Goal: Check status: Check status

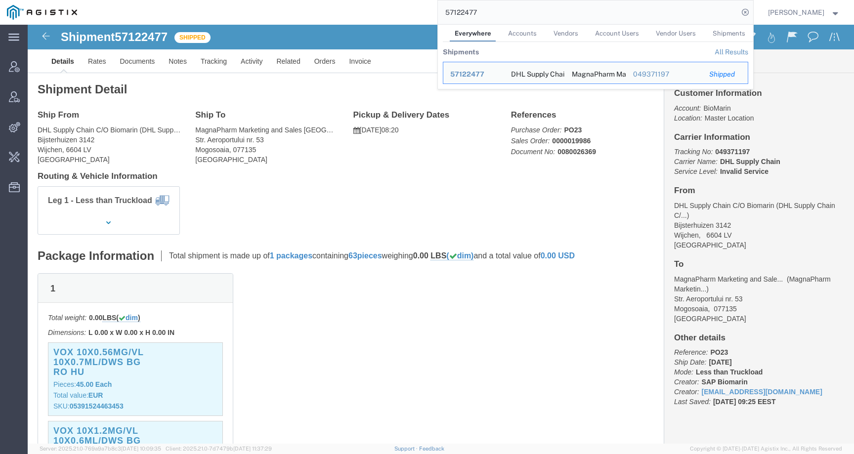
drag, startPoint x: 461, startPoint y: 11, endPoint x: 376, endPoint y: 10, distance: 85.0
click at [377, 11] on div "57122477 Everywhere Accounts Vendors Account Users Vendor Users Shipments Shipm…" at bounding box center [418, 12] width 669 height 25
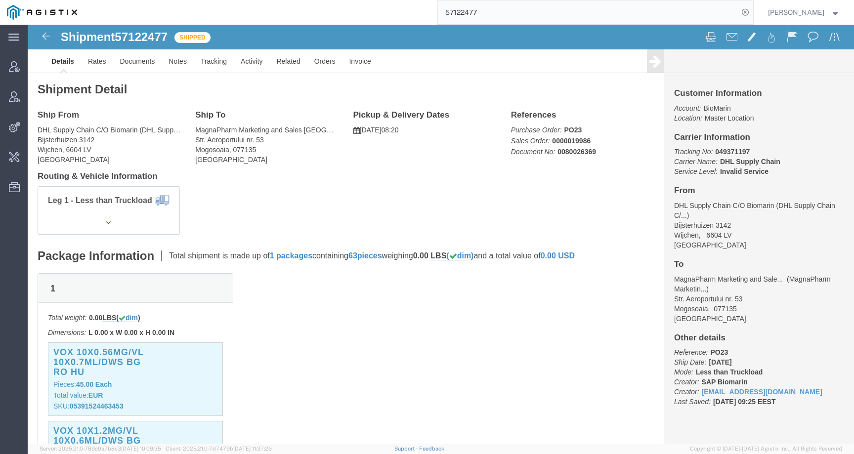
paste input "3607725275"
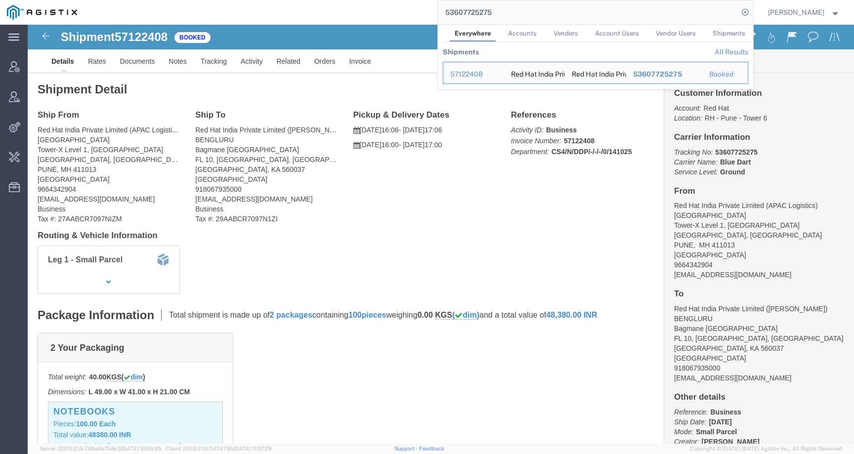
click div "Leg 1 - Small Parcel"
drag, startPoint x: 553, startPoint y: 10, endPoint x: 377, endPoint y: 9, distance: 176.4
click at [377, 9] on div "53607725275 Everywhere Accounts Vendors Account Users Vendor Users Shipments Sh…" at bounding box center [418, 12] width 669 height 25
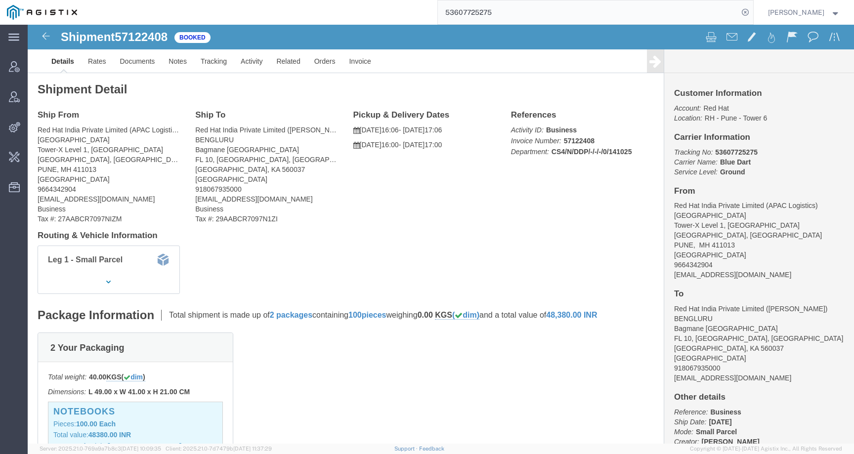
paste input "7135639"
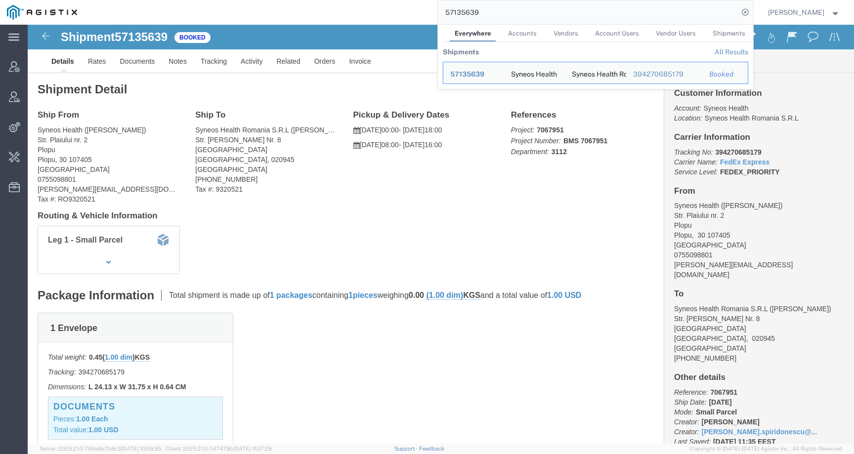
click div "Leg 1 - Small Parcel"
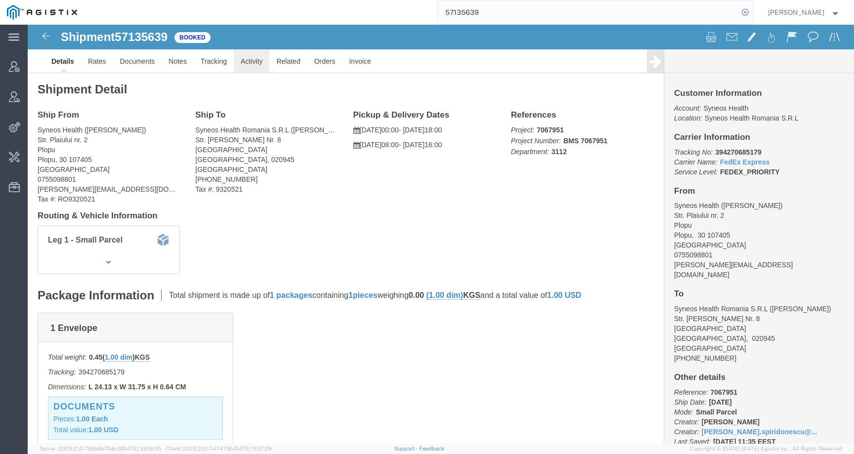
click link "Activity"
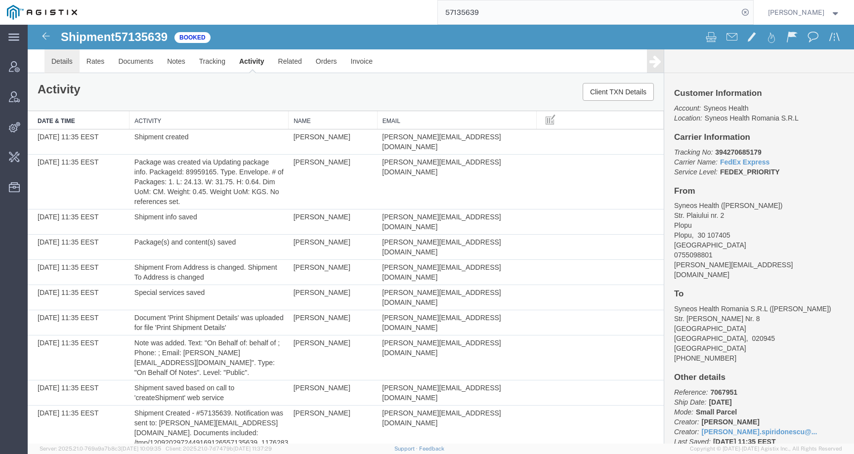
click at [64, 64] on link "Details" at bounding box center [61, 61] width 35 height 24
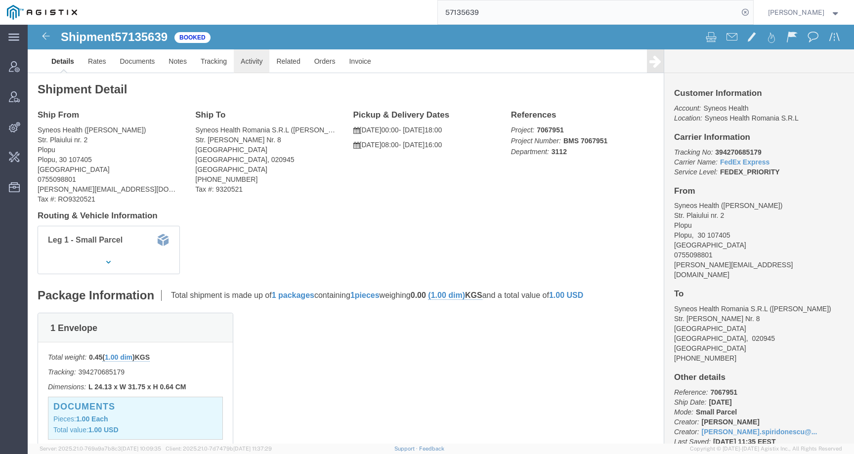
click link "Activity"
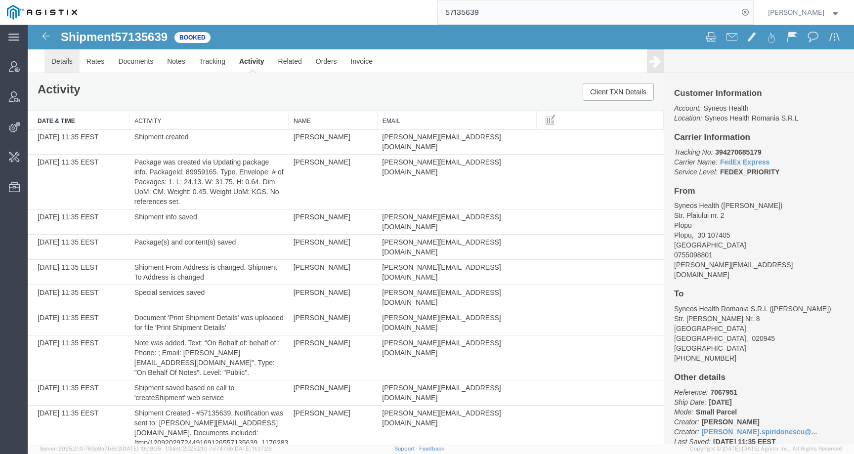
click at [61, 53] on link "Details" at bounding box center [61, 61] width 35 height 24
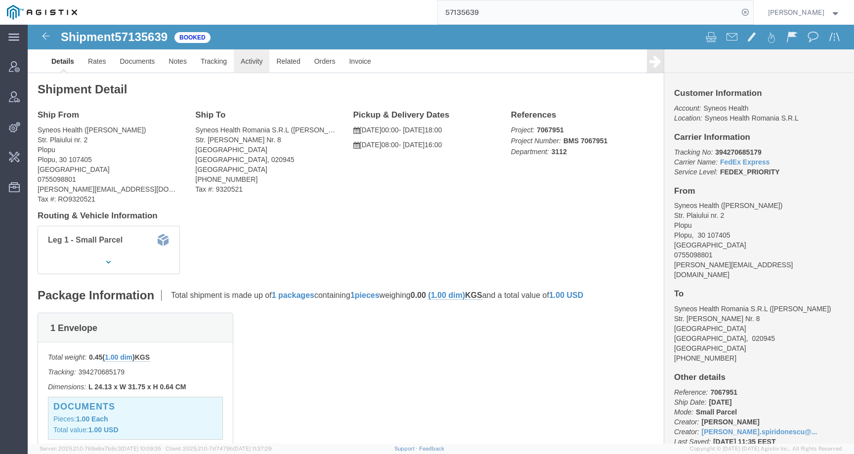
click link "Activity"
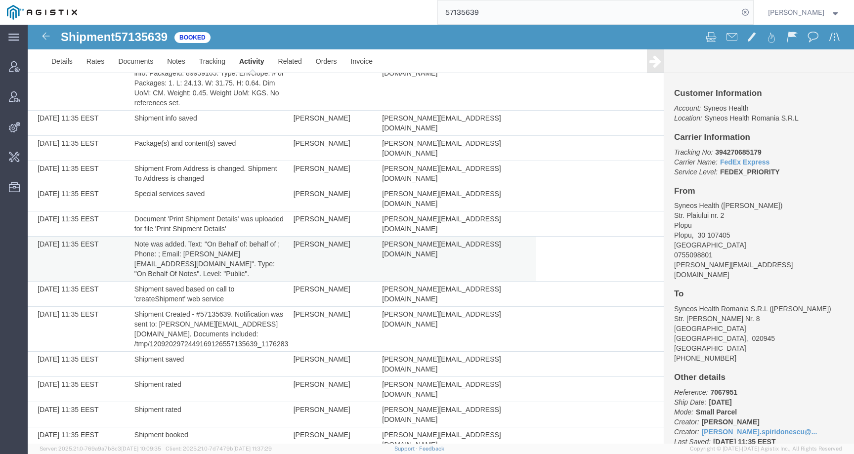
scroll to position [325, 0]
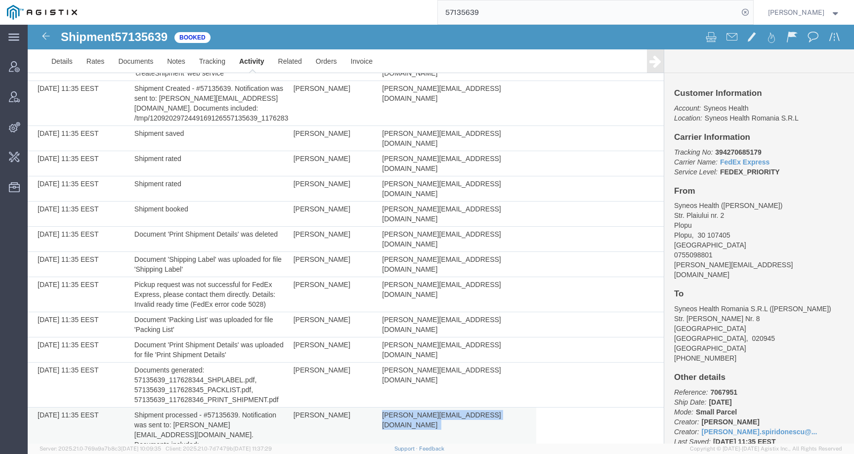
drag, startPoint x: 374, startPoint y: 337, endPoint x: 567, endPoint y: 337, distance: 193.2
click at [567, 408] on tr "10/15/2025 11:35 EEST Shipment processed - #57135639. Notification was sent to:…" at bounding box center [346, 435] width 636 height 55
copy td "laura.spiridonescu@syneoshealth.com"
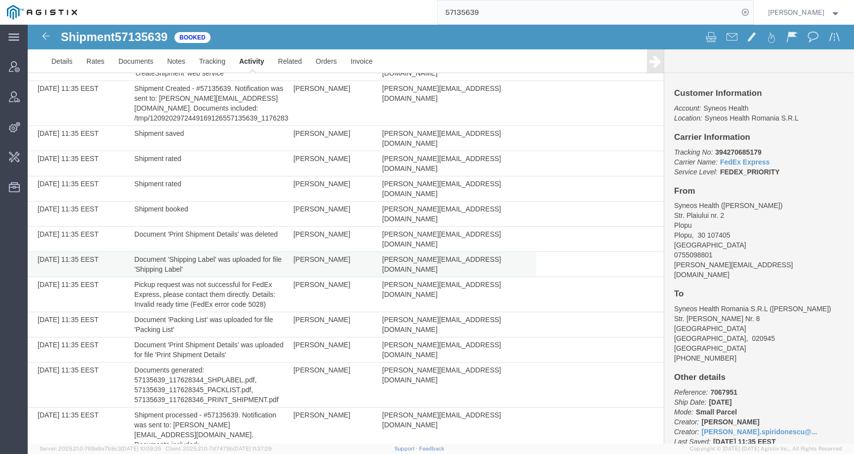
click at [299, 252] on td "Laura Spiridonescu" at bounding box center [333, 264] width 89 height 25
copy td "Laura"
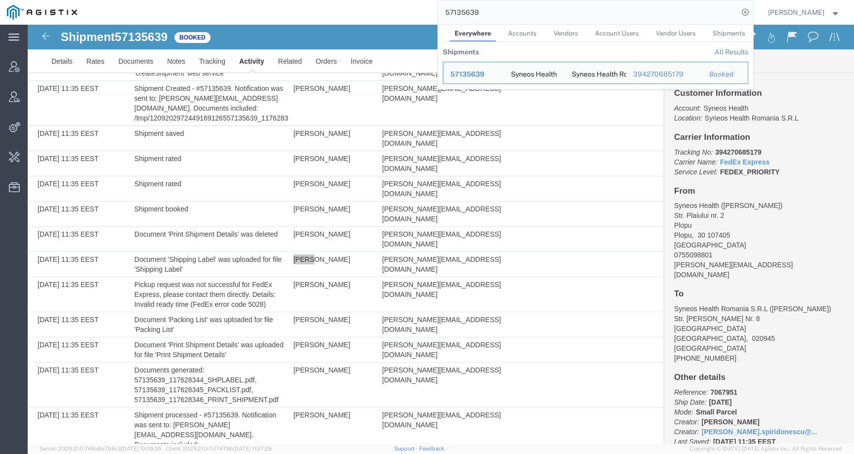
drag, startPoint x: 470, startPoint y: 14, endPoint x: 382, endPoint y: 14, distance: 88.0
click at [382, 14] on div "57135639 Everywhere Accounts Vendors Account Users Vendor Users Shipments Shipm…" at bounding box center [418, 12] width 669 height 25
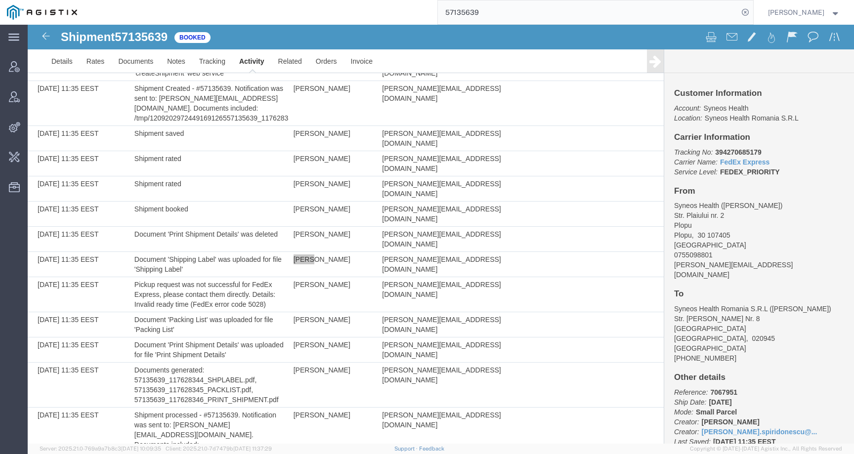
paste input "6993973"
type input "56993973"
click at [530, 11] on input "56993973" at bounding box center [588, 12] width 300 height 24
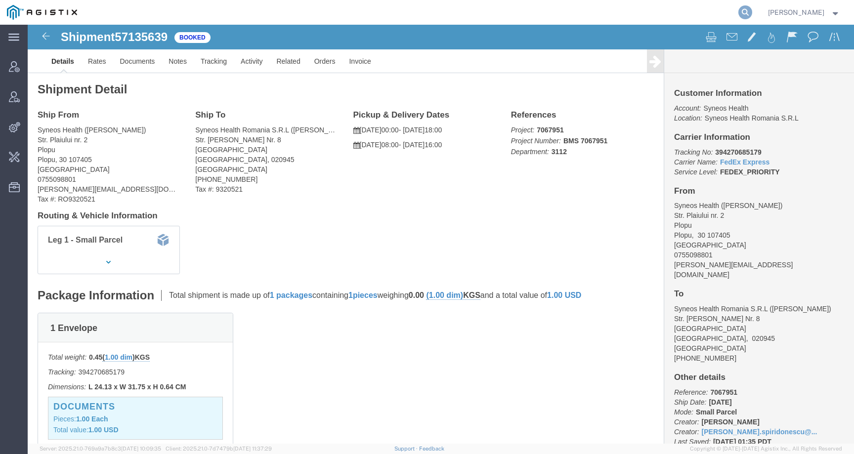
click at [752, 13] on icon at bounding box center [745, 12] width 14 height 14
click at [709, 13] on input "search" at bounding box center [588, 12] width 300 height 24
paste input "56993973"
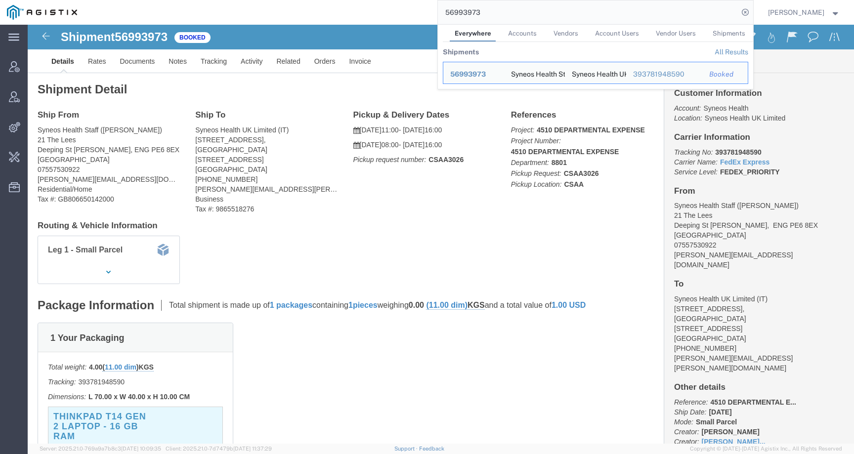
click h4 "Routing & Vehicle Information"
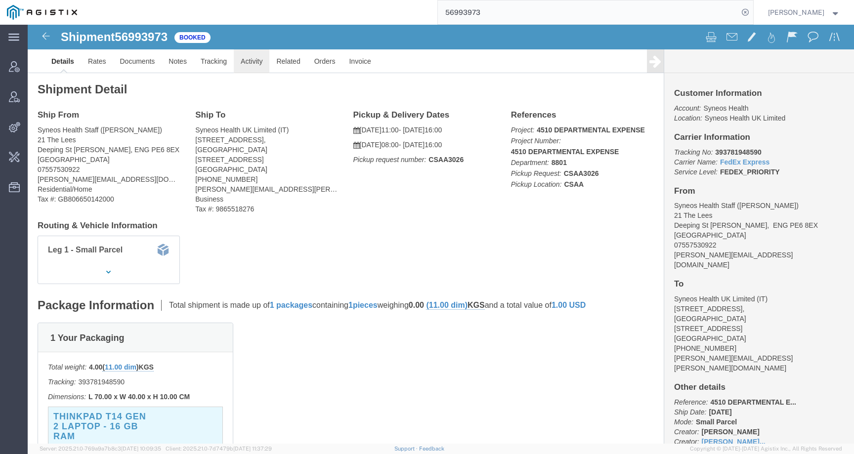
click link "Activity"
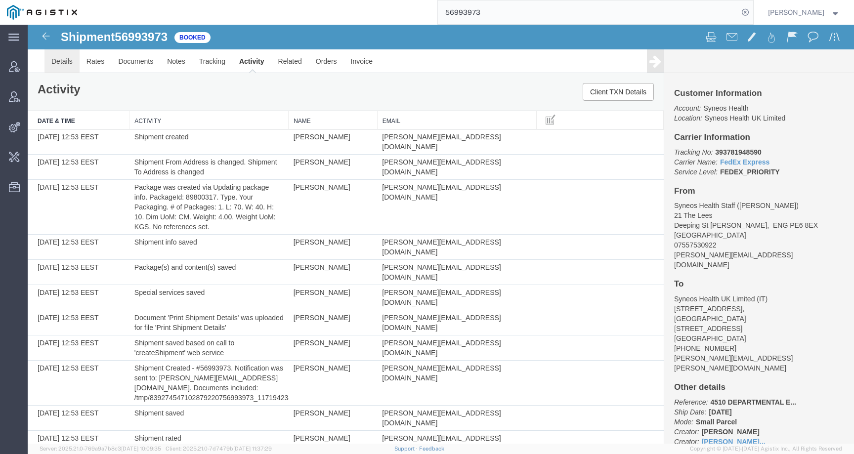
click at [61, 64] on link "Details" at bounding box center [61, 61] width 35 height 24
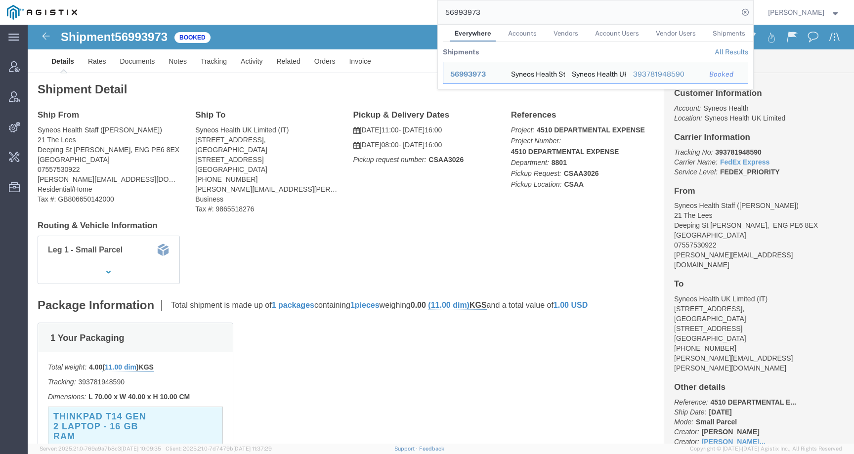
drag, startPoint x: 496, startPoint y: 13, endPoint x: 407, endPoint y: 13, distance: 89.4
click at [407, 13] on div "56993973 Everywhere Accounts Vendors Account Users Vendor Users Shipments Shipm…" at bounding box center [418, 12] width 669 height 25
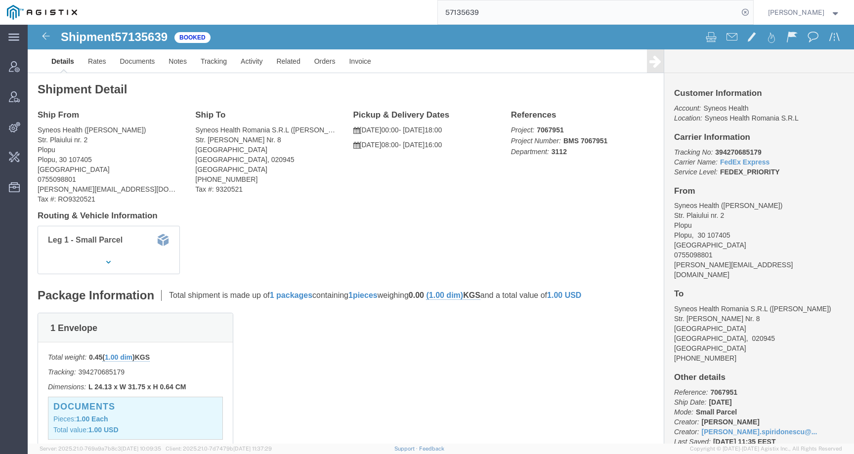
click at [483, 12] on input "57135639" at bounding box center [588, 12] width 300 height 24
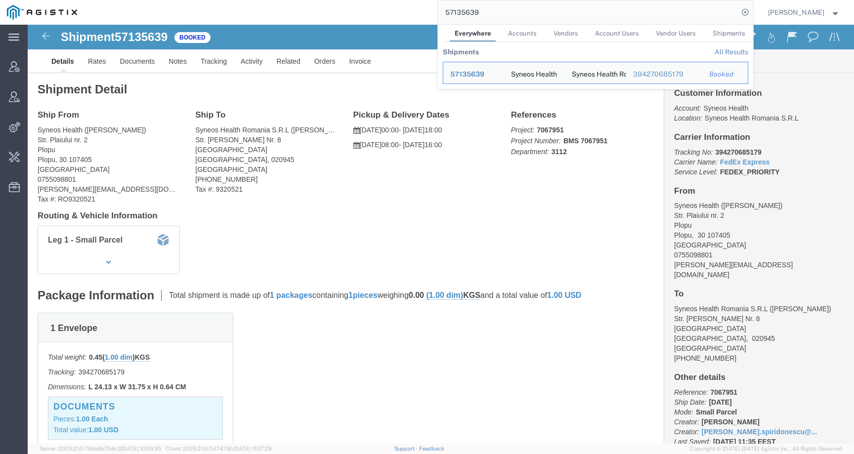
paste input "048318"
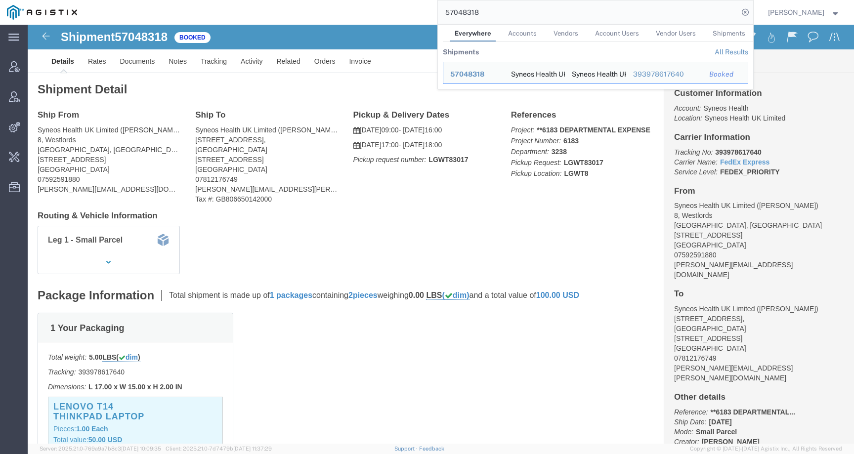
drag, startPoint x: 500, startPoint y: 16, endPoint x: 412, endPoint y: 16, distance: 88.0
click at [412, 16] on div "57048318 Everywhere Accounts Vendors Account Users Vendor Users Shipments Shipm…" at bounding box center [418, 12] width 669 height 25
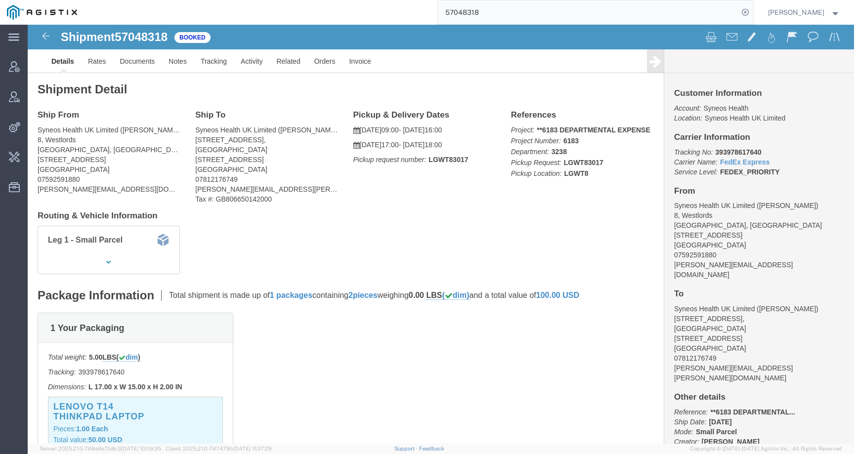
paste input "6993973"
type input "56993973"
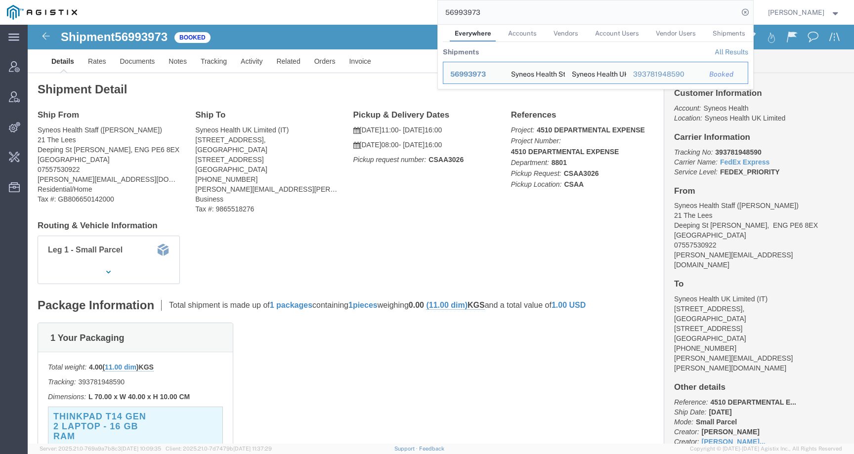
click div "Ship From Syneos Health Staff (Francesca Bowring) 21 The Lees Deeping St James,…"
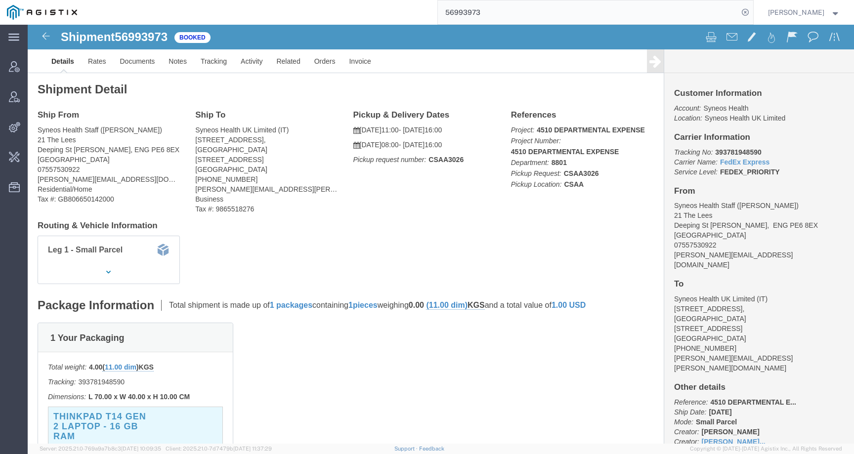
click b "CSAA3026"
copy b "CSAA3026"
click b "393781948590"
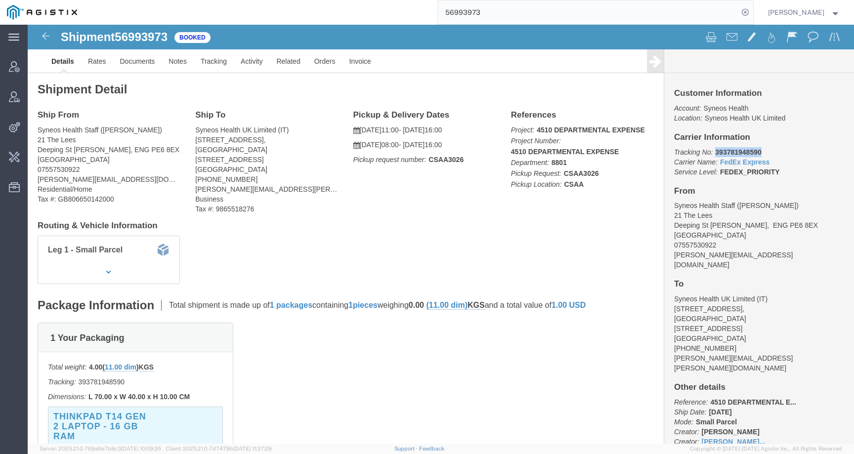
click b "393781948590"
copy b "393781948590"
drag, startPoint x: 74, startPoint y: 107, endPoint x: 128, endPoint y: 107, distance: 54.8
click address "Syneos Health Staff (Francesca Bowring) 21 The Lees Deeping St James, ENG PE6 8…"
drag, startPoint x: 133, startPoint y: 107, endPoint x: 74, endPoint y: 106, distance: 59.8
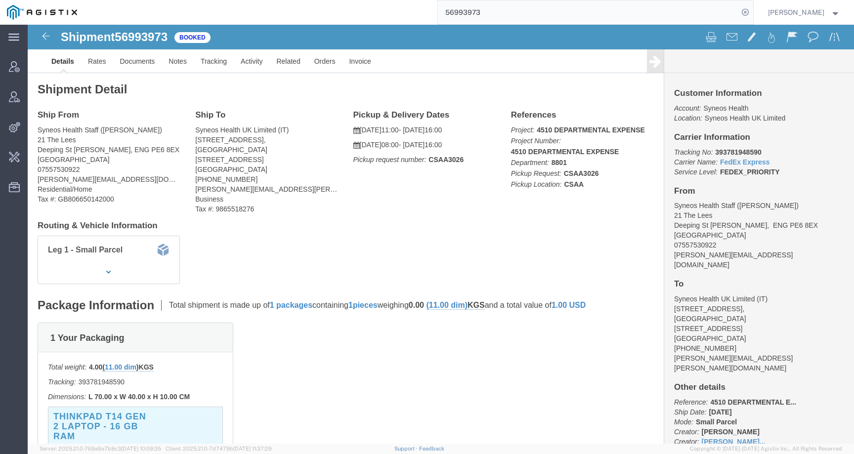
click address "Syneos Health Staff (Francesca Bowring) 21 The Lees Deeping St James, ENG PE6 8…"
copy address "(Francesca Bowring"
drag, startPoint x: 10, startPoint y: 116, endPoint x: 77, endPoint y: 138, distance: 70.3
click address "Syneos Health Staff (Francesca Bowring) 21 The Lees Deeping St James, ENG PE6 8…"
copy address "21 The Lees Deeping St James, ENG PE6 8EX United Kingdom"
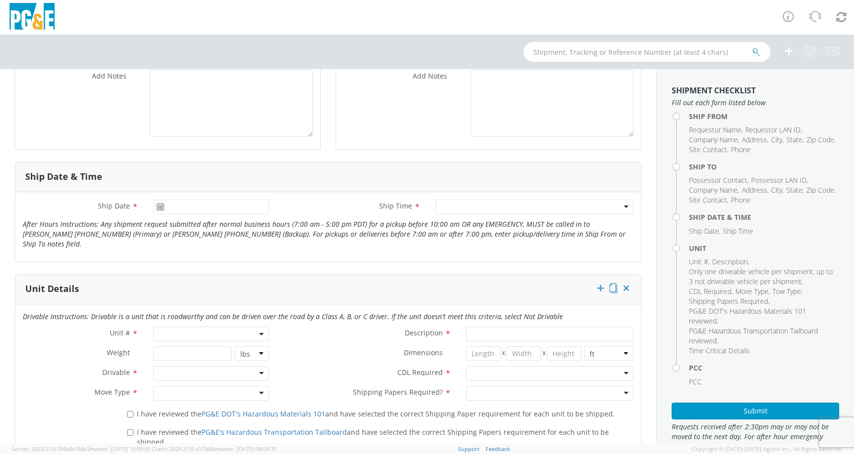
scroll to position [424, 0]
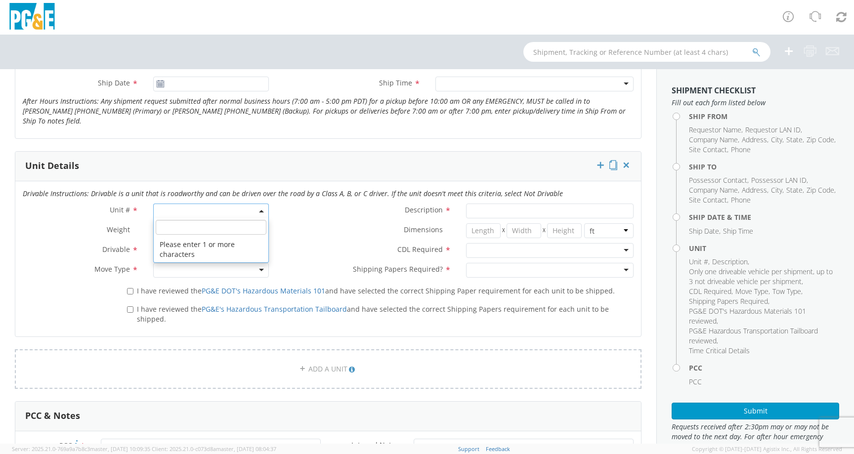
click at [185, 204] on span at bounding box center [211, 211] width 116 height 15
click at [182, 220] on input "search" at bounding box center [211, 227] width 111 height 15
paste input "CD9779"
type input "CD9779"
type input "TRAILER; WATER TANKER"
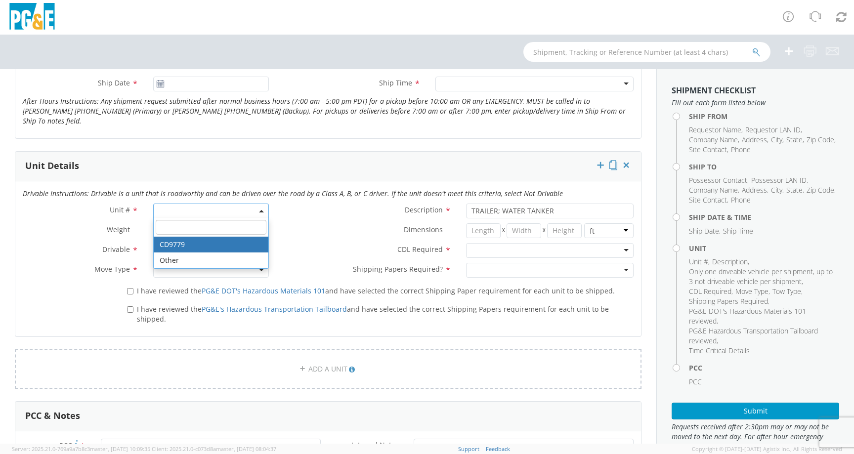
select select "CD9779"
select select "? object:null ?"
